Goal: Task Accomplishment & Management: Manage account settings

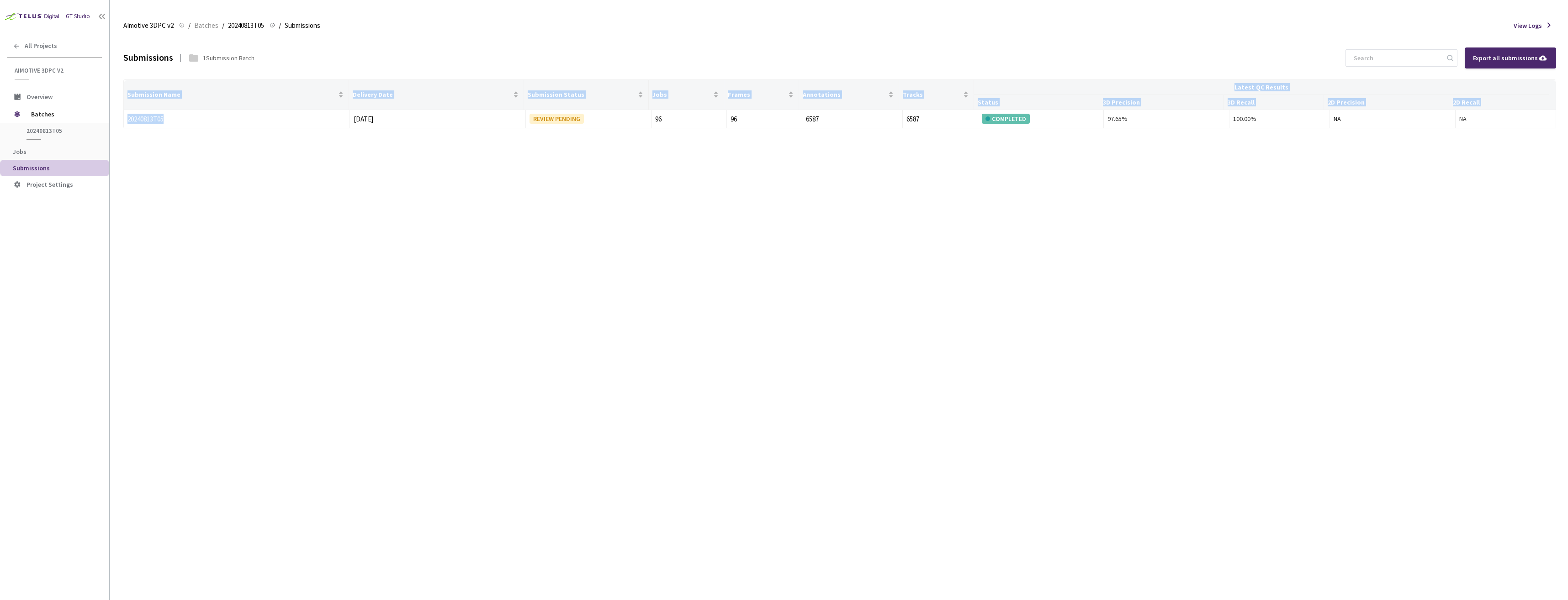
drag, startPoint x: 173, startPoint y: 120, endPoint x: 115, endPoint y: 107, distance: 59.4
click at [115, 107] on main "AImotive 3DPC v2 AImotive 3DPC v2 / Batches / 20240813T05 20240813T05 / Submiss…" at bounding box center [839, 300] width 1458 height 600
drag, startPoint x: 182, startPoint y: 117, endPoint x: 127, endPoint y: 117, distance: 55.0
click at [127, 117] on td "20240813T05" at bounding box center [237, 119] width 226 height 18
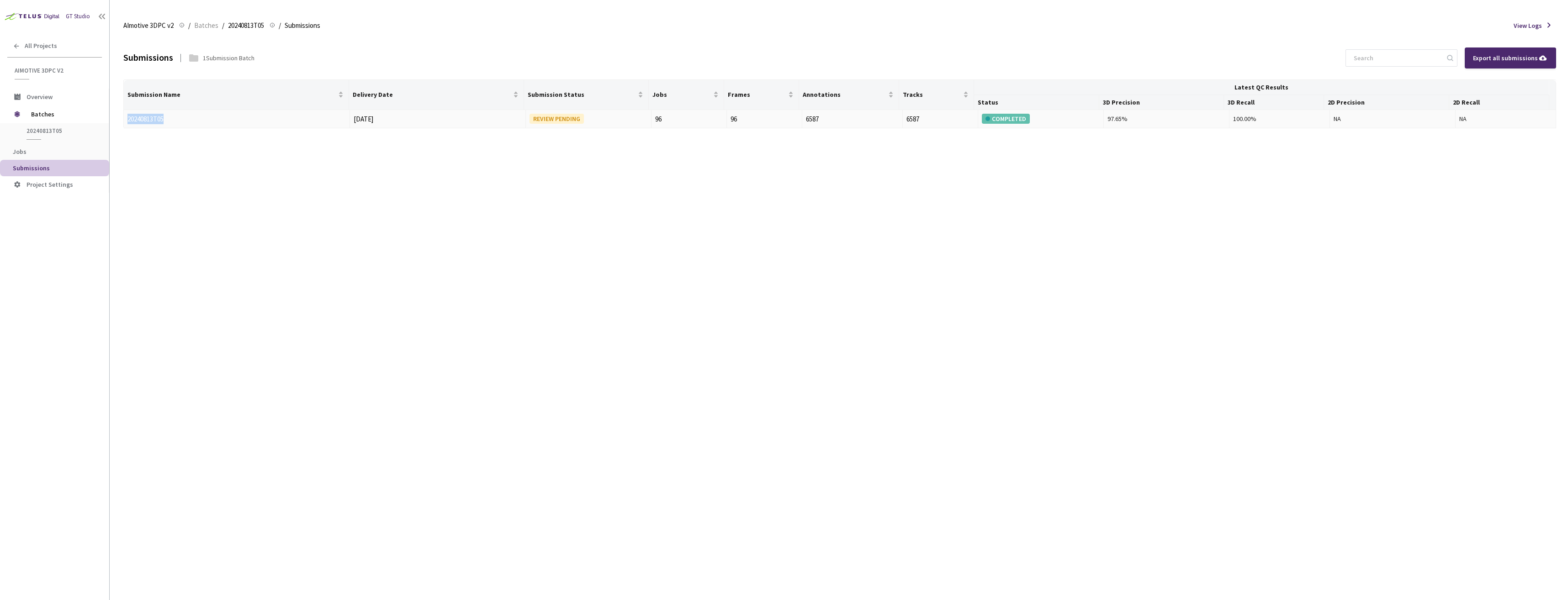
copy link "20240813T05"
click at [150, 118] on link "20240813T05" at bounding box center [146, 119] width 36 height 9
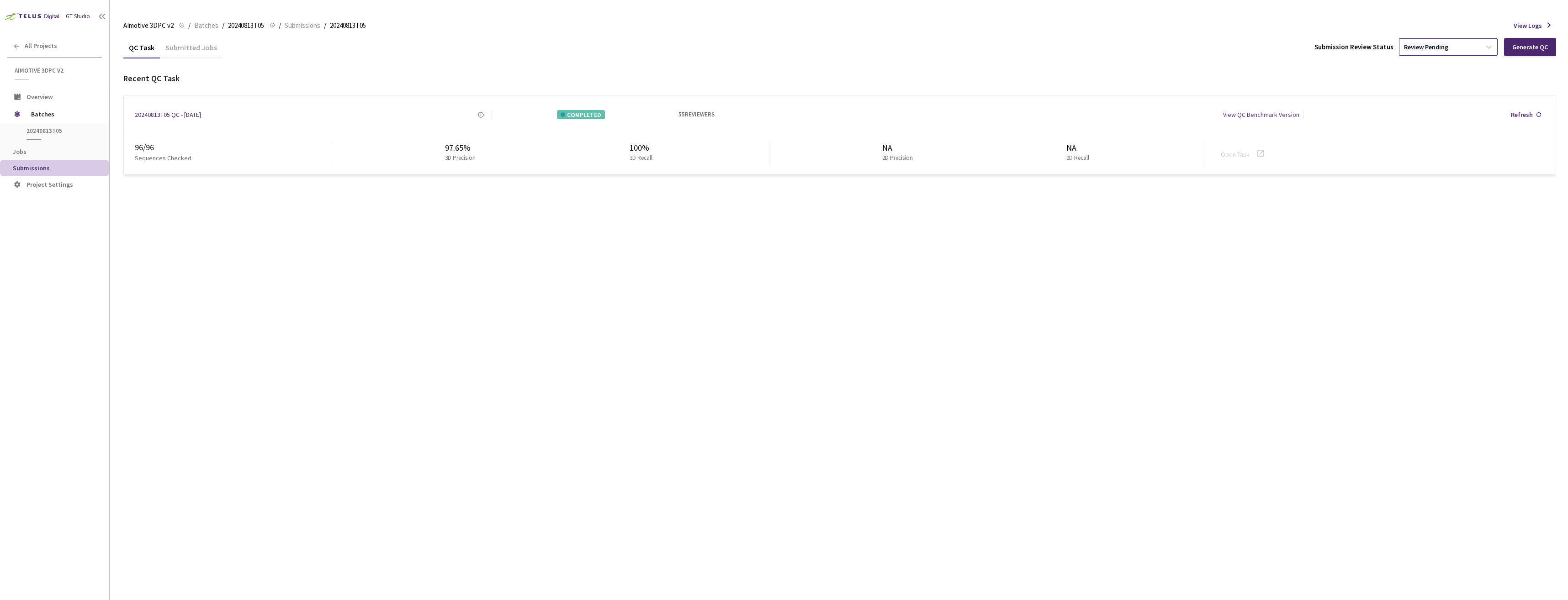
click at [1425, 47] on div "Review Pending" at bounding box center [1426, 47] width 44 height 9
click at [1434, 98] on p "Approve" at bounding box center [1450, 96] width 99 height 9
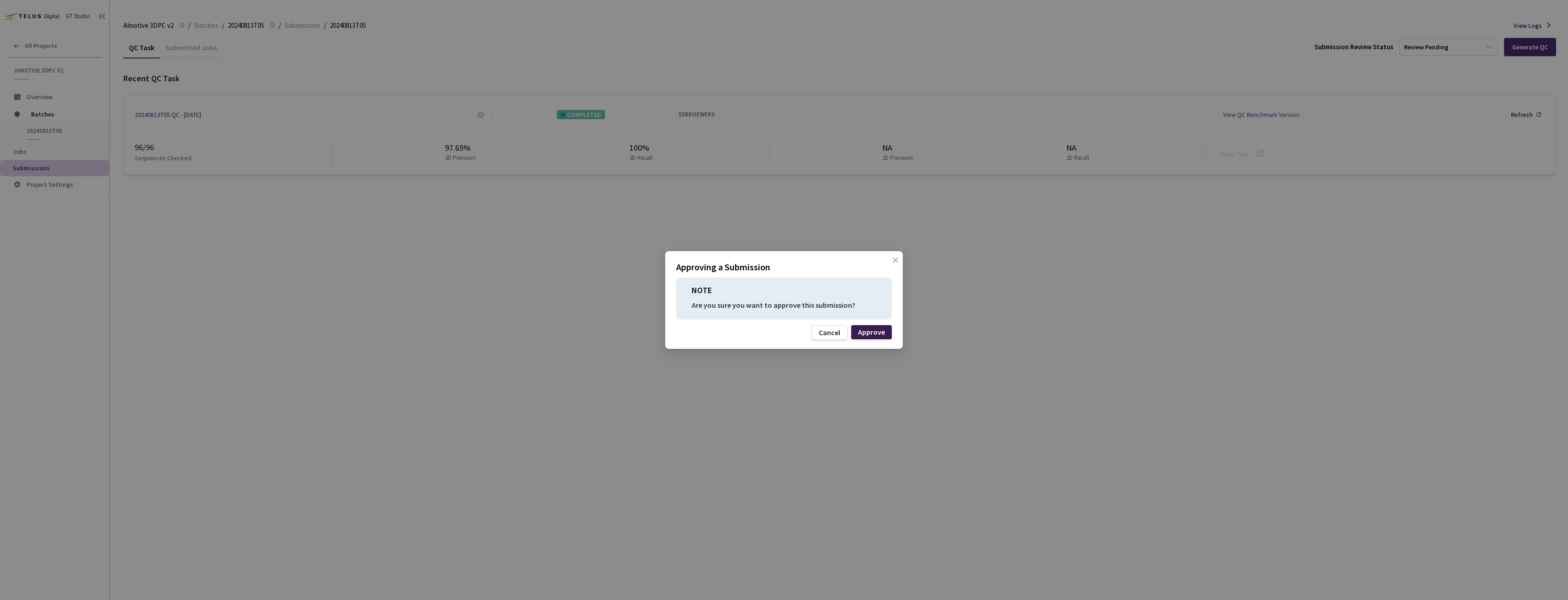
click at [871, 332] on div "Approve" at bounding box center [871, 332] width 27 height 7
